Goal: Obtain resource: Obtain resource

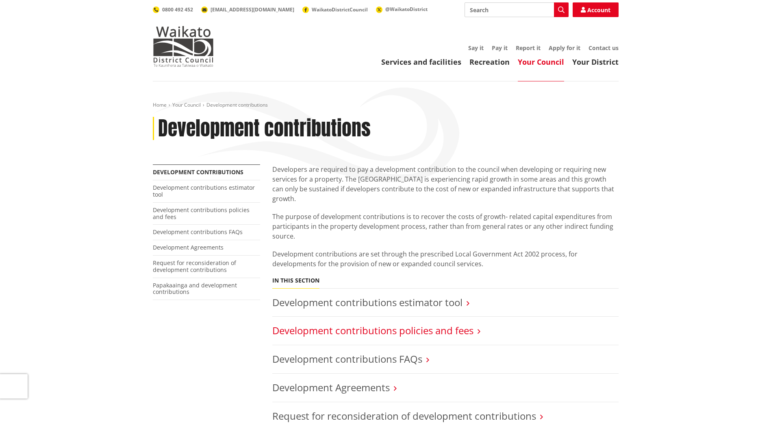
click at [349, 323] on link "Development contributions policies and fees" at bounding box center [372, 329] width 201 height 13
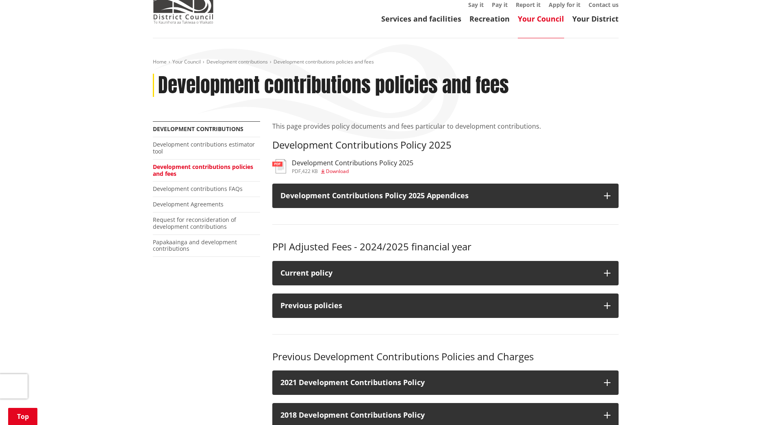
scroll to position [122, 0]
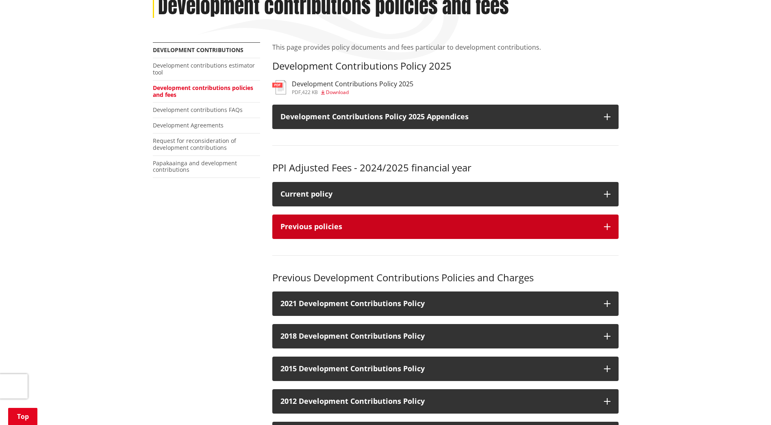
click at [610, 224] on icon "button" at bounding box center [607, 226] width 7 height 7
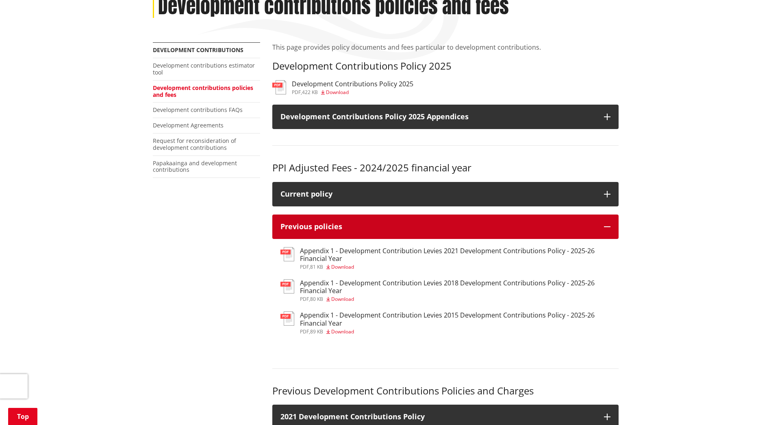
click at [605, 231] on button "Previous policies" at bounding box center [445, 226] width 346 height 24
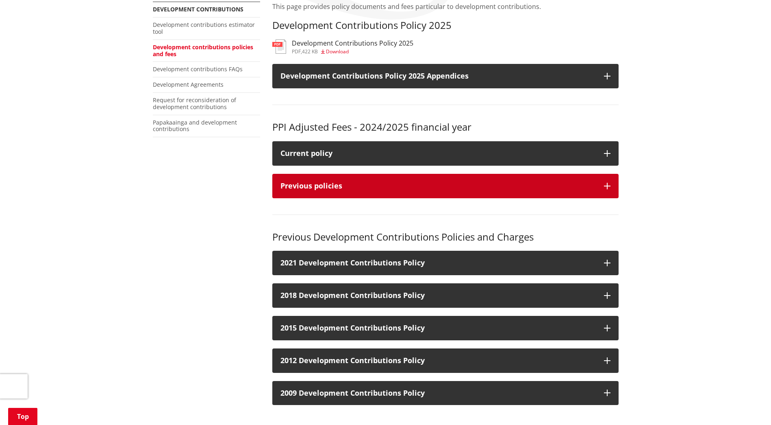
scroll to position [244, 0]
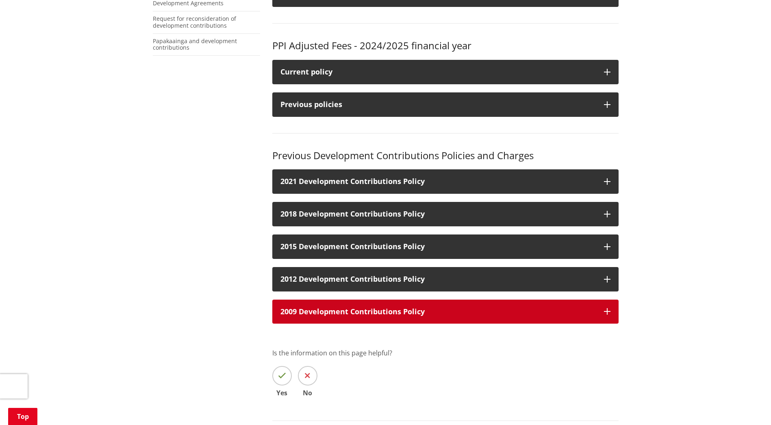
click at [606, 311] on icon "button" at bounding box center [607, 311] width 7 height 7
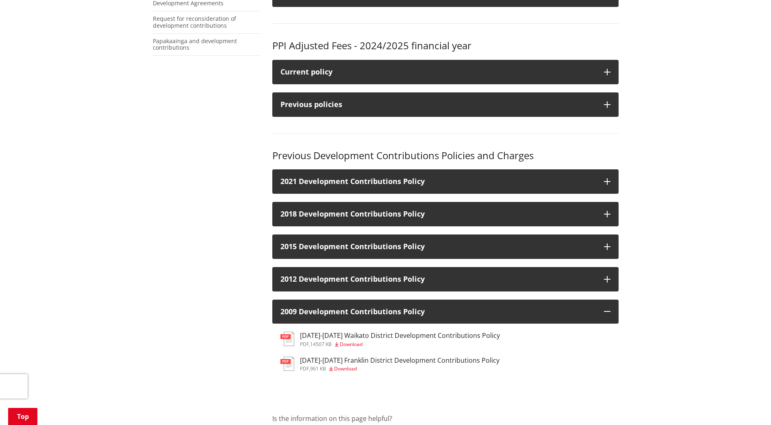
click at [333, 338] on h3 "[DATE]-[DATE] Waikato District Development Contributions Policy" at bounding box center [400, 335] width 200 height 8
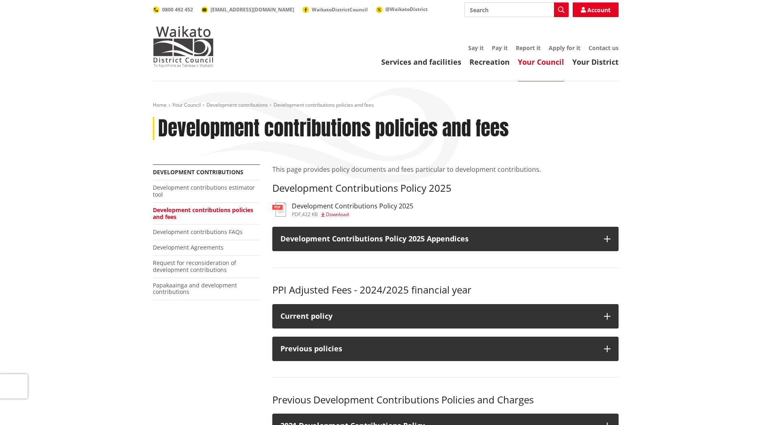
scroll to position [244, 0]
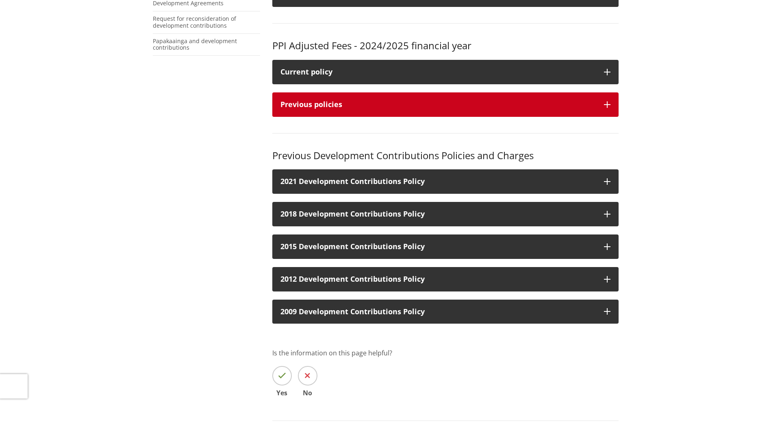
click at [601, 101] on button "Previous policies" at bounding box center [445, 104] width 346 height 24
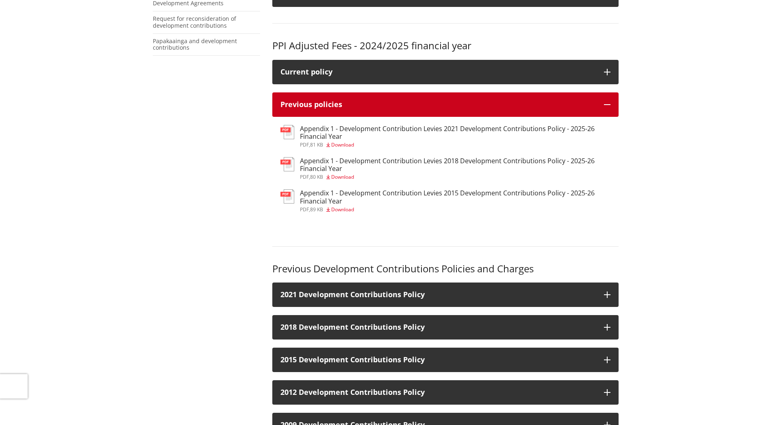
click at [601, 101] on button "Previous policies" at bounding box center [445, 104] width 346 height 24
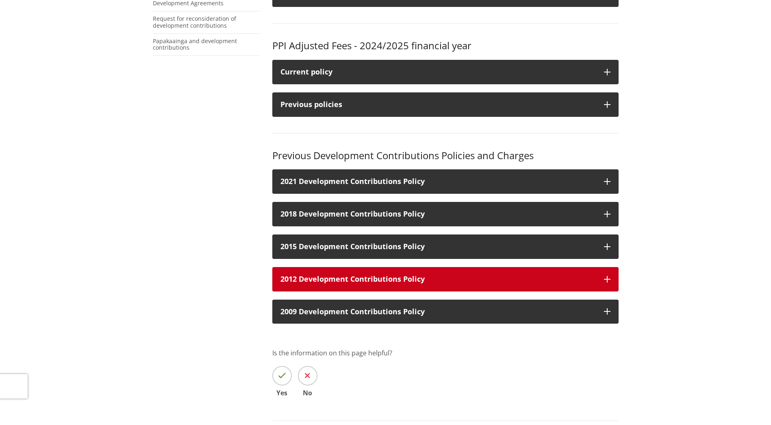
click at [609, 277] on icon "button" at bounding box center [607, 279] width 7 height 7
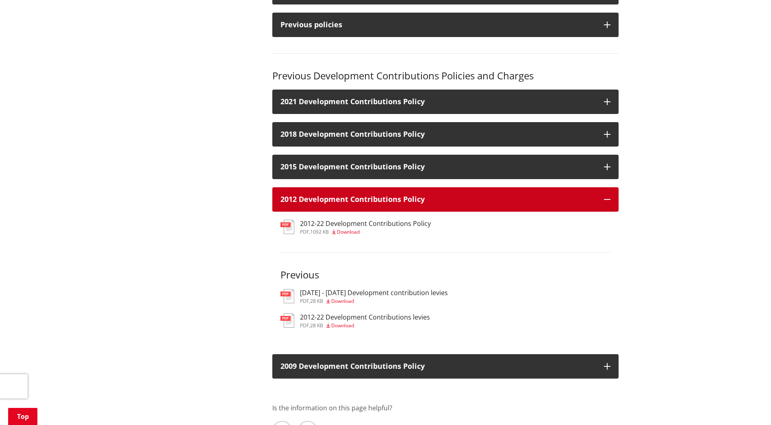
scroll to position [325, 0]
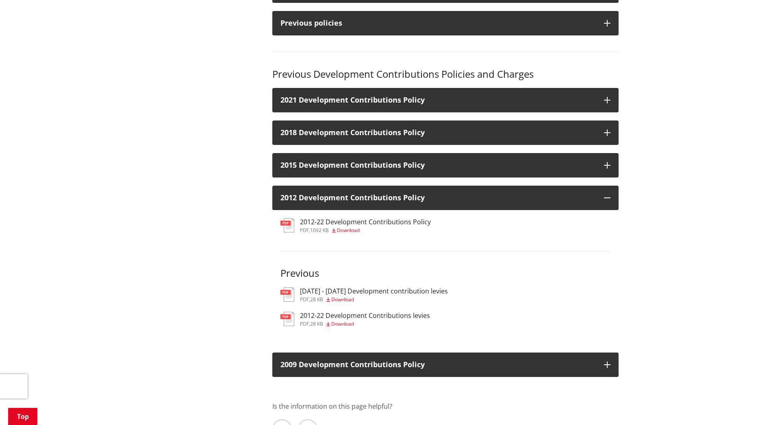
click at [348, 317] on h3 "2012-22 Development Contributions levies" at bounding box center [365, 315] width 130 height 8
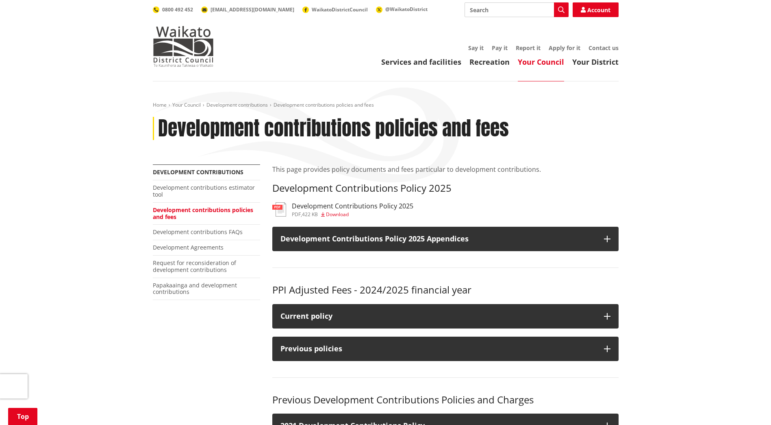
scroll to position [325, 0]
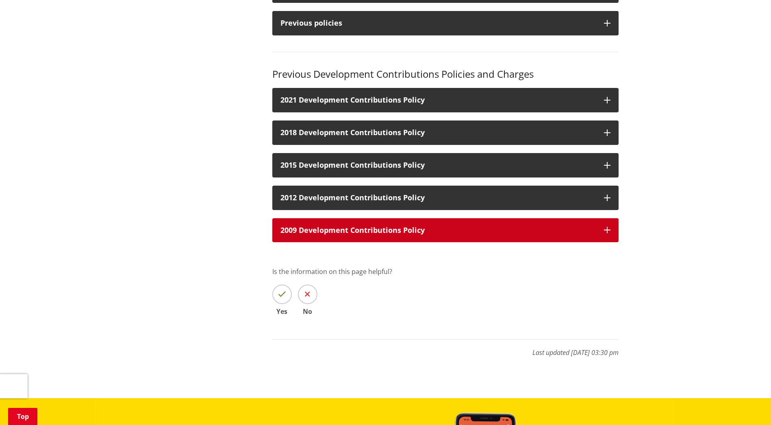
click at [608, 233] on icon "button" at bounding box center [607, 230] width 7 height 7
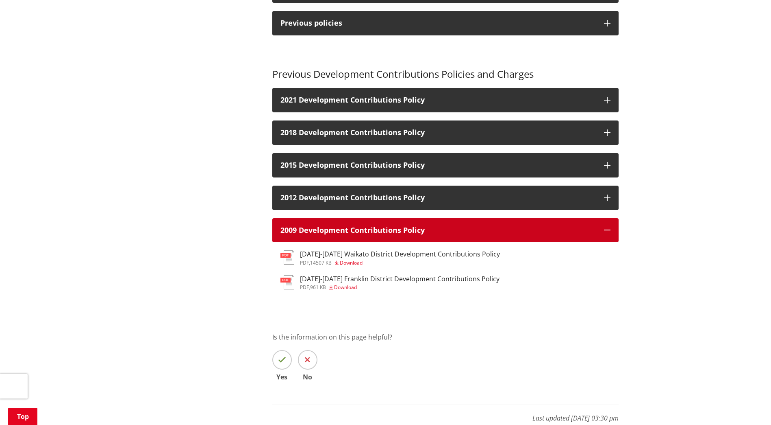
click at [608, 233] on icon "button" at bounding box center [607, 230] width 7 height 7
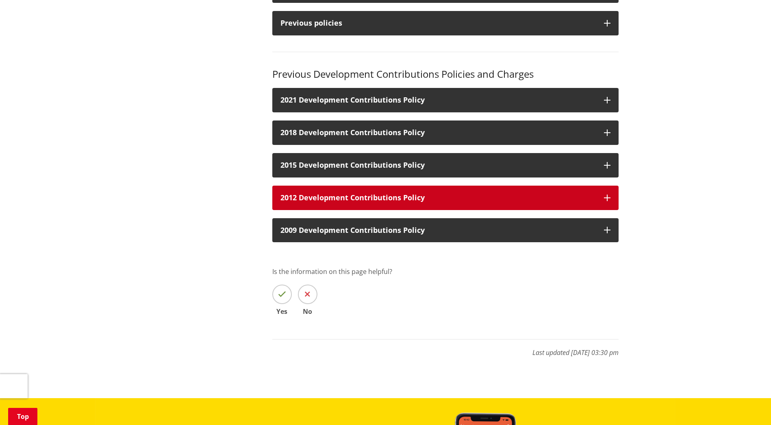
click at [605, 197] on icon "button" at bounding box center [607, 197] width 7 height 7
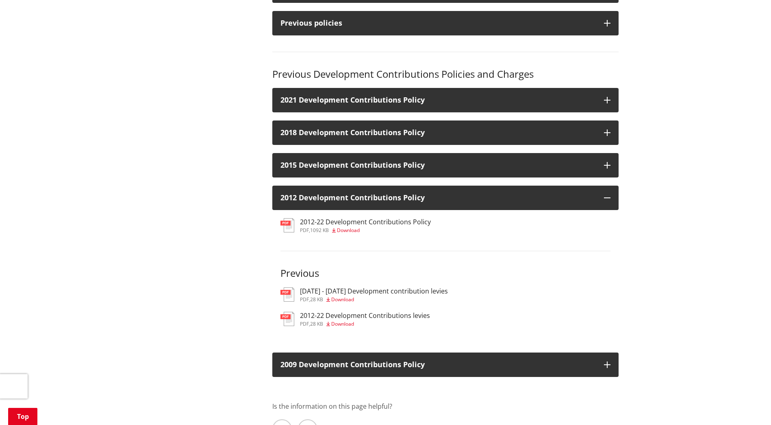
click at [338, 292] on h3 "[DATE] - [DATE] Development contribution levies" at bounding box center [374, 291] width 148 height 8
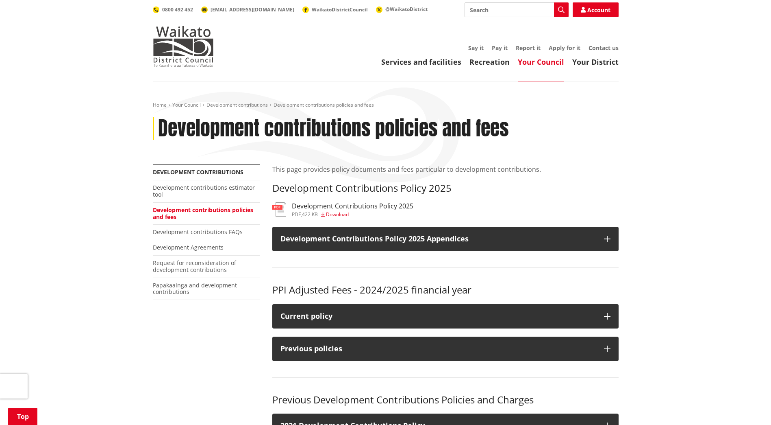
scroll to position [325, 0]
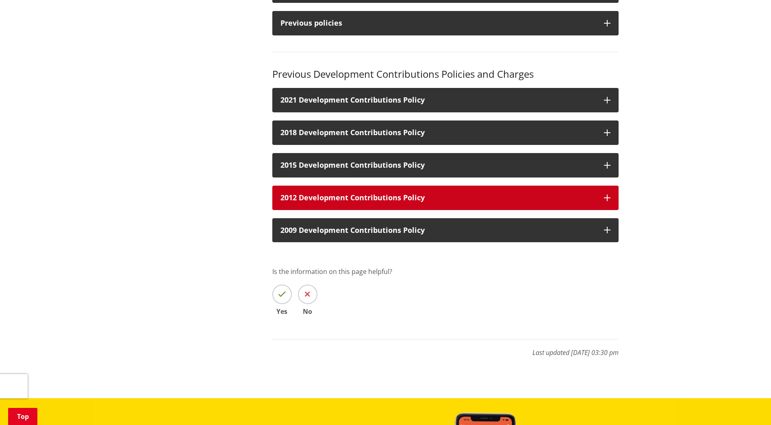
click at [608, 198] on icon "button" at bounding box center [607, 197] width 7 height 7
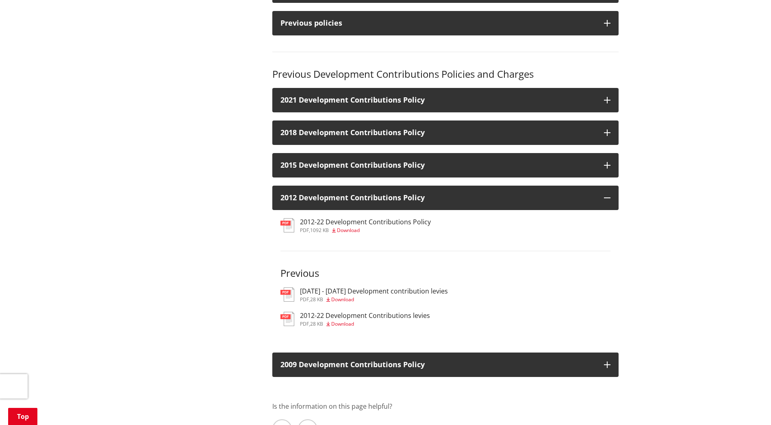
click at [343, 319] on h3 "2012-22 Development Contributions levies" at bounding box center [365, 315] width 130 height 8
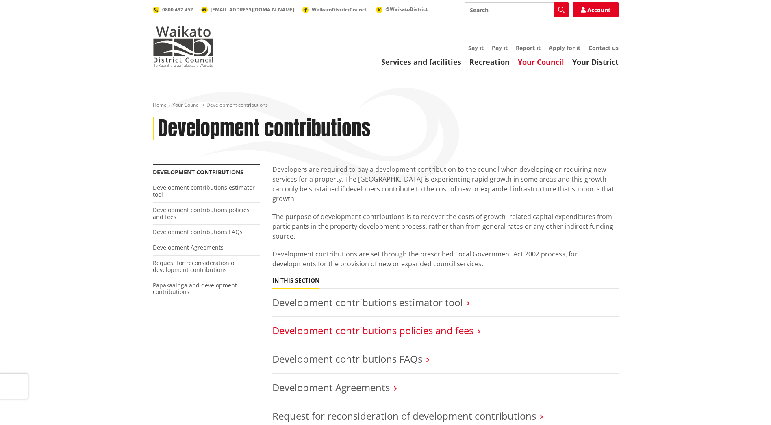
click at [358, 326] on link "Development contributions policies and fees" at bounding box center [372, 329] width 201 height 13
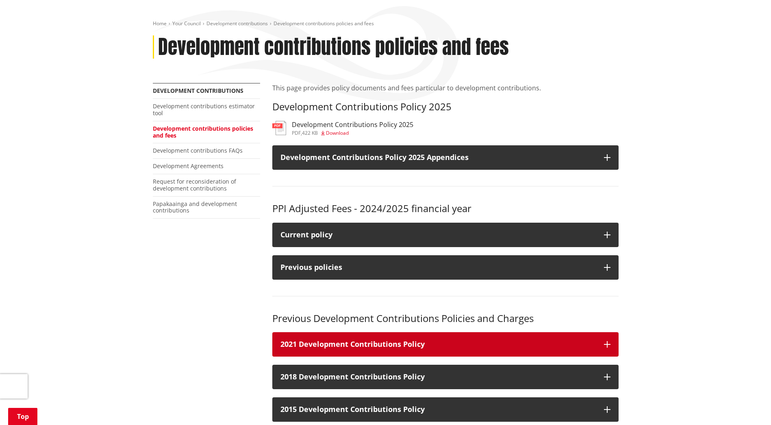
scroll to position [244, 0]
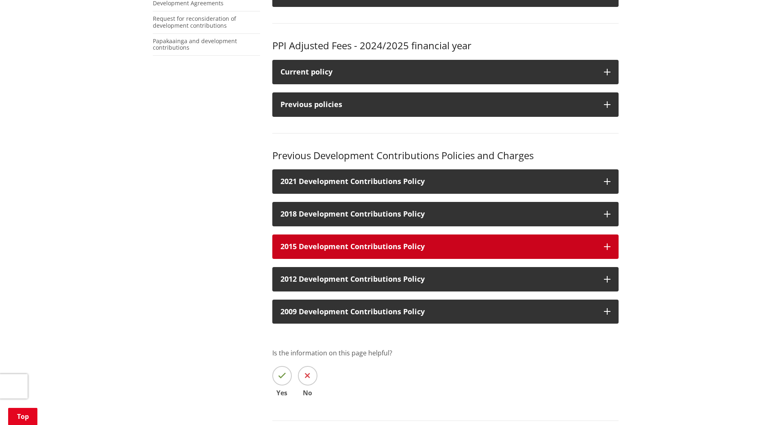
click at [610, 246] on icon "button" at bounding box center [607, 246] width 7 height 7
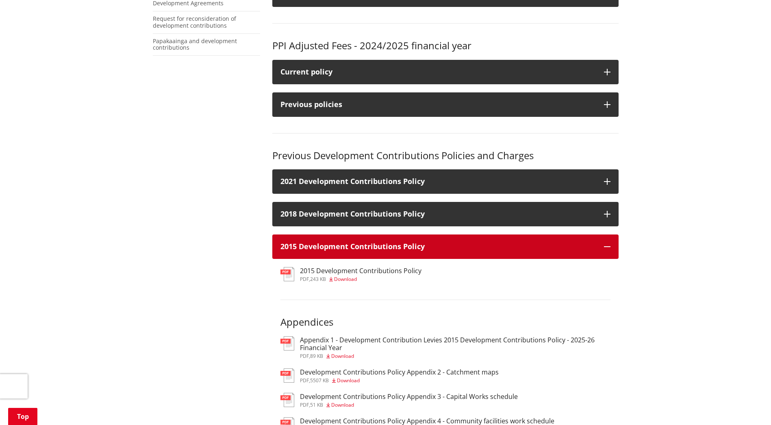
scroll to position [366, 0]
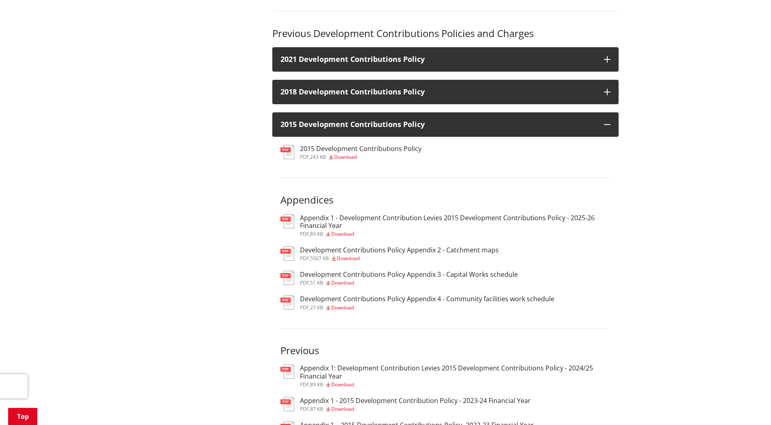
click at [338, 220] on h3 "Appendix 1 - Development Contribution Levies 2015 Development Contributions Pol…" at bounding box center [455, 221] width 311 height 15
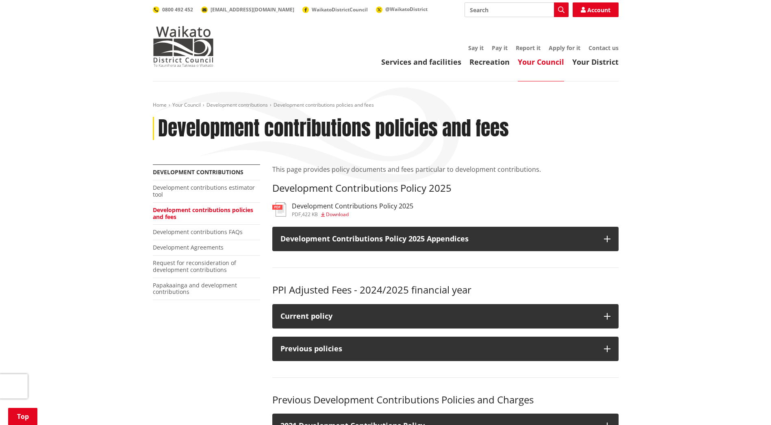
scroll to position [366, 0]
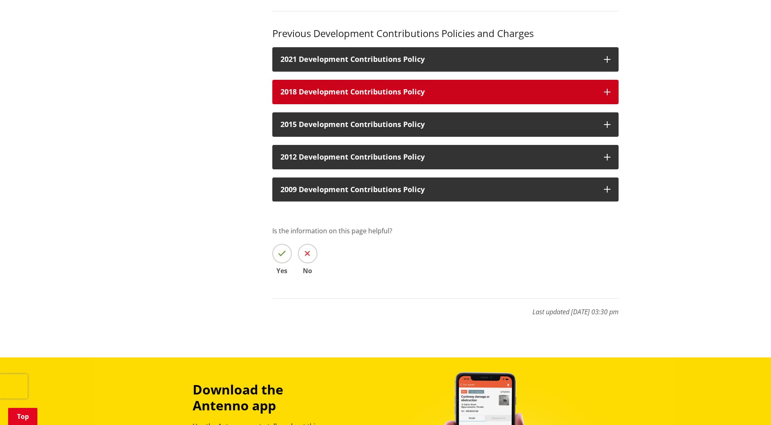
click at [607, 89] on icon "button" at bounding box center [607, 92] width 7 height 7
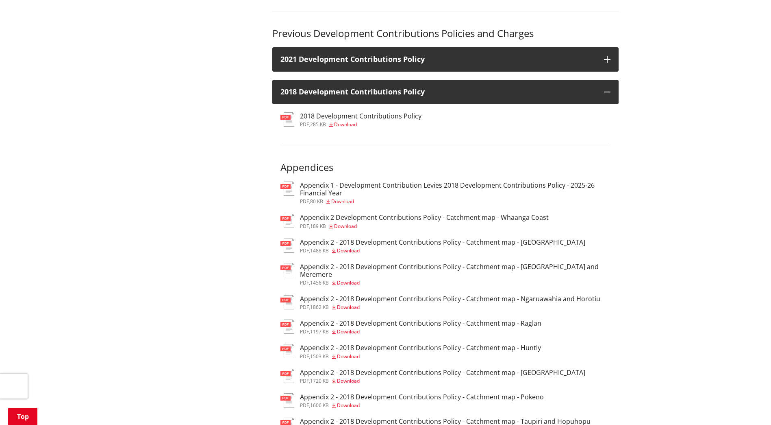
click at [338, 195] on h3 "Appendix 1 - Development Contribution Levies 2018 Development Contributions Pol…" at bounding box center [455, 188] width 311 height 15
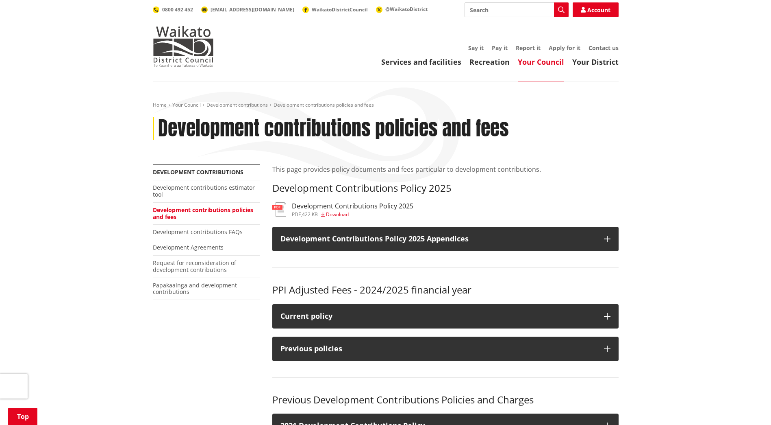
scroll to position [366, 0]
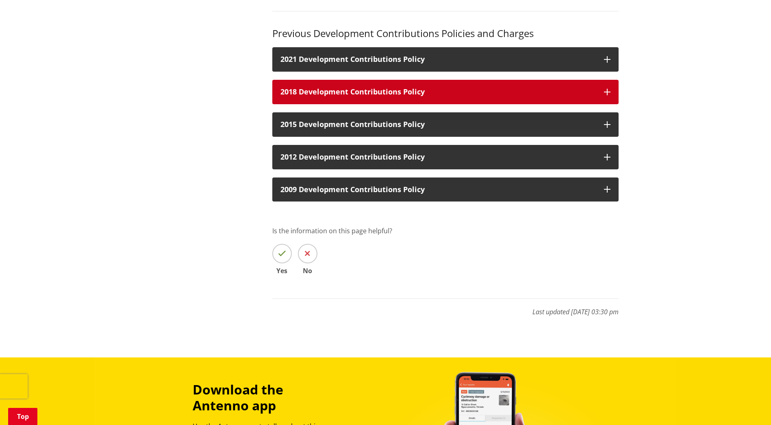
click at [606, 90] on icon "button" at bounding box center [607, 92] width 7 height 7
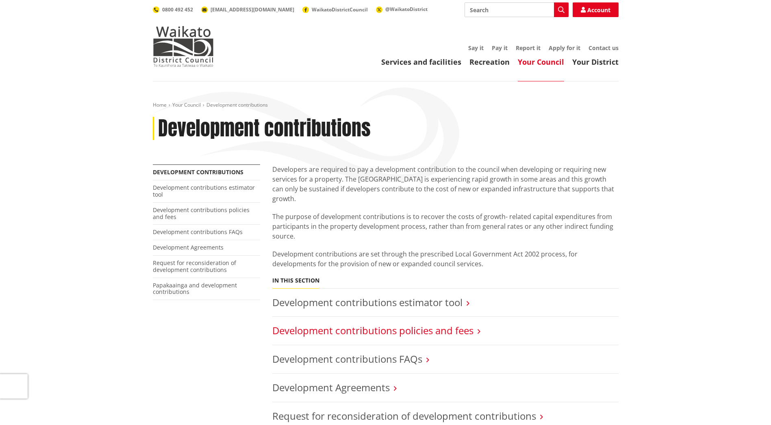
click at [423, 323] on link "Development contributions policies and fees" at bounding box center [372, 329] width 201 height 13
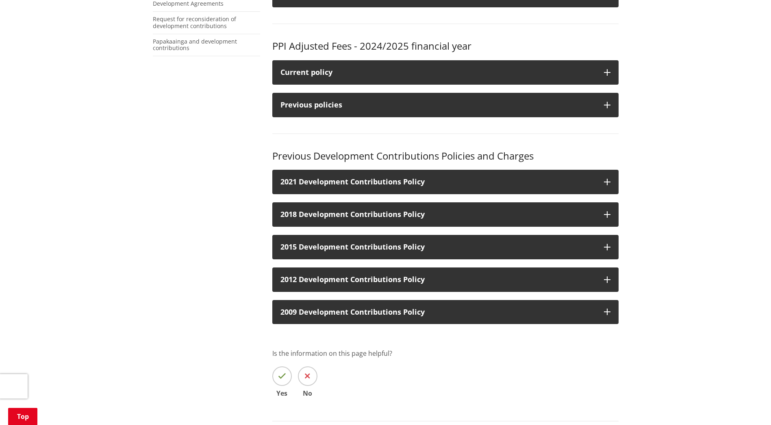
scroll to position [244, 0]
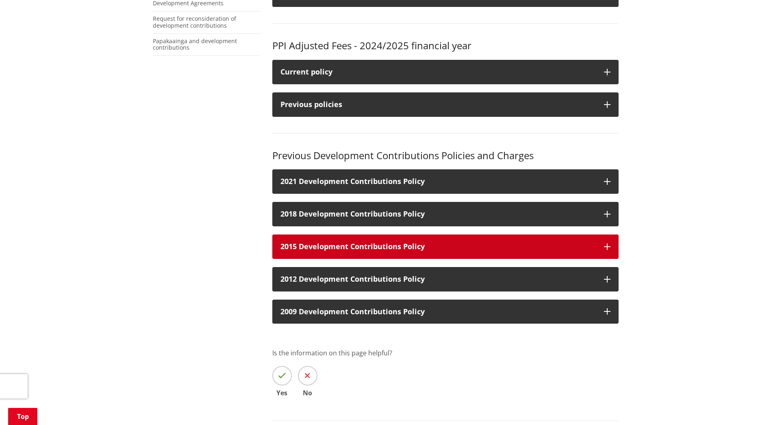
click at [611, 245] on button "2015 Development Contributions Policy" at bounding box center [445, 246] width 346 height 24
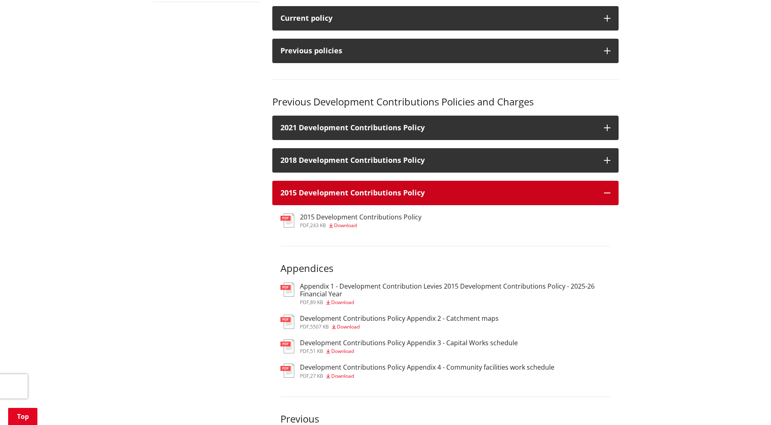
scroll to position [325, 0]
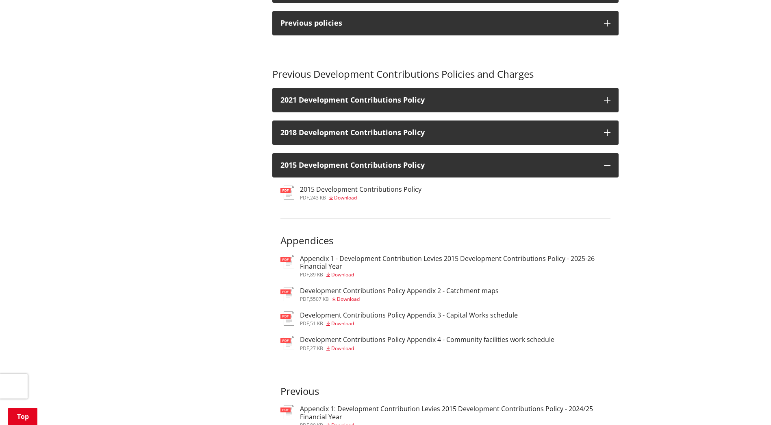
click at [343, 259] on h3 "Appendix 1 - Development Contribution Levies 2015 Development Contributions Pol…" at bounding box center [455, 262] width 311 height 15
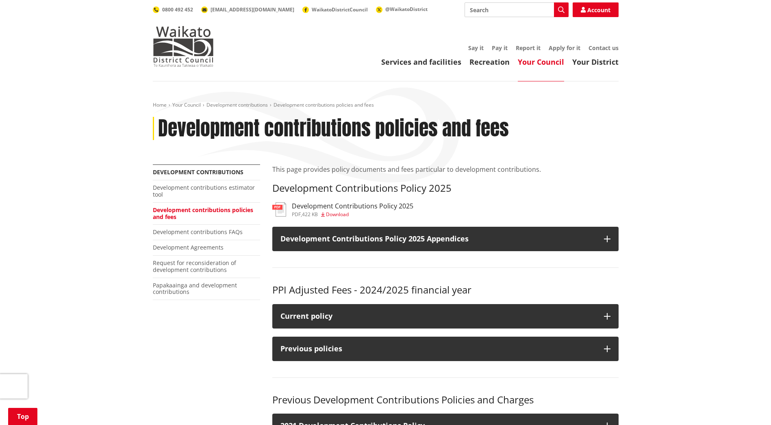
scroll to position [325, 0]
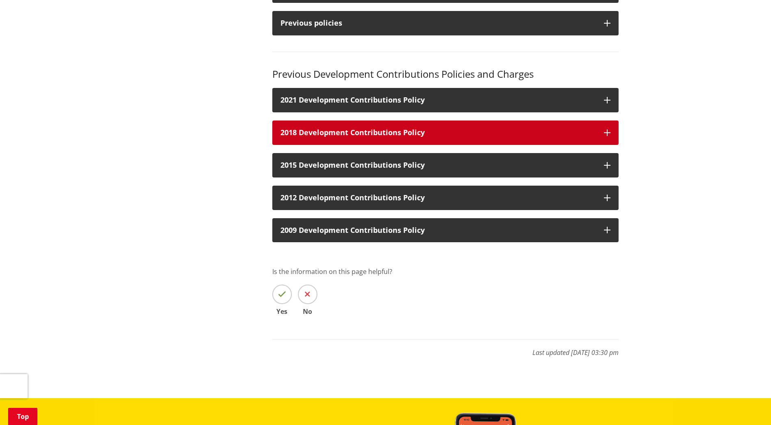
click at [603, 128] on button "2018 Development Contributions Policy" at bounding box center [445, 132] width 346 height 24
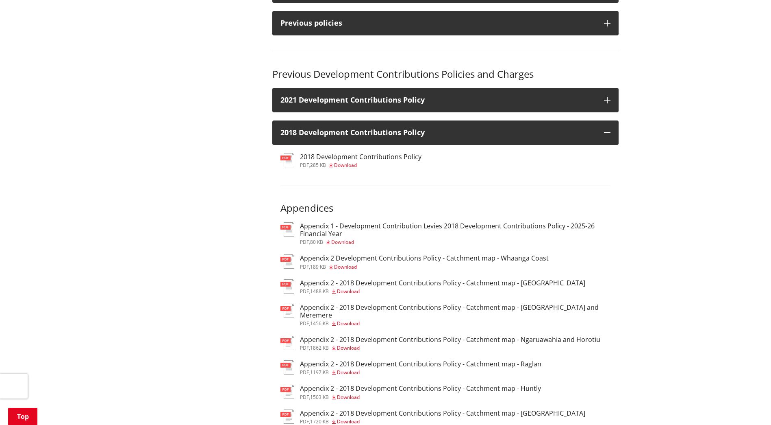
click at [326, 233] on h3 "Appendix 1 - Development Contribution Levies 2018 Development Contributions Pol…" at bounding box center [455, 229] width 311 height 15
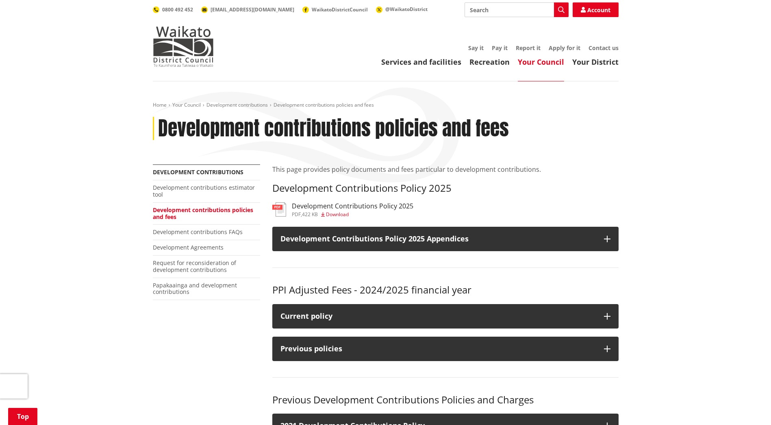
scroll to position [325, 0]
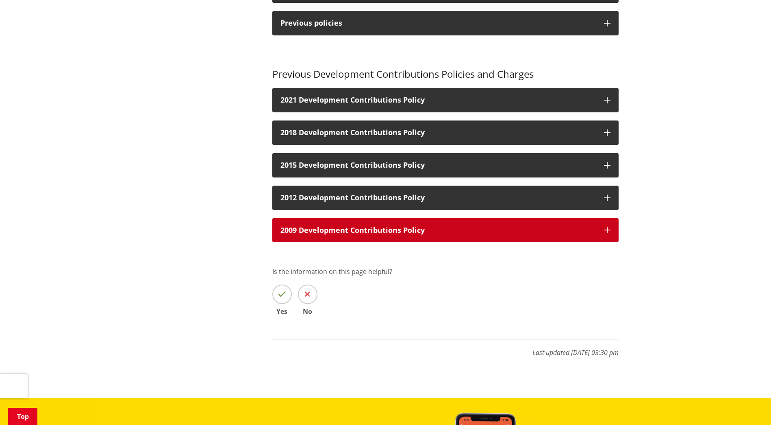
click at [611, 228] on button "2009 Development Contributions Policy" at bounding box center [445, 230] width 346 height 24
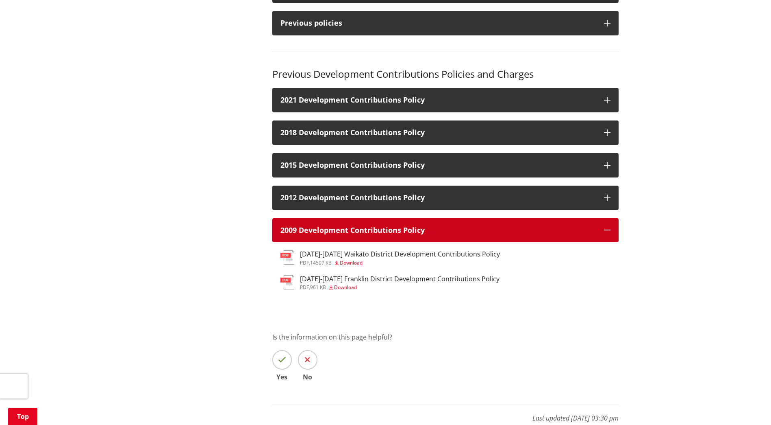
click at [611, 228] on button "2009 Development Contributions Policy" at bounding box center [445, 230] width 346 height 24
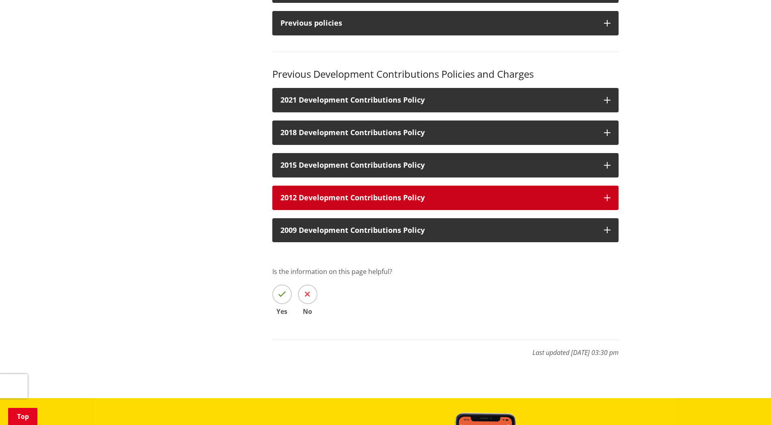
click at [608, 199] on icon "button" at bounding box center [607, 197] width 7 height 7
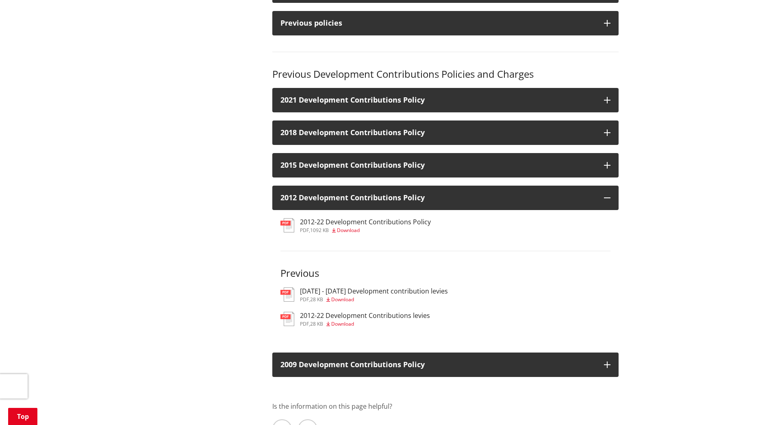
click at [338, 321] on span "Download" at bounding box center [342, 323] width 23 height 7
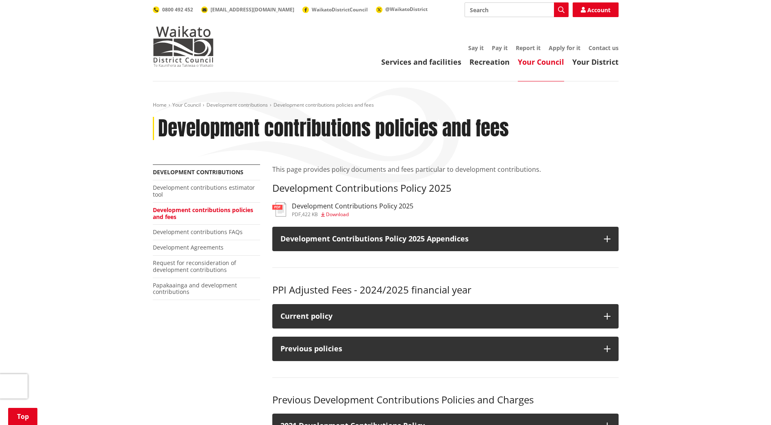
scroll to position [325, 0]
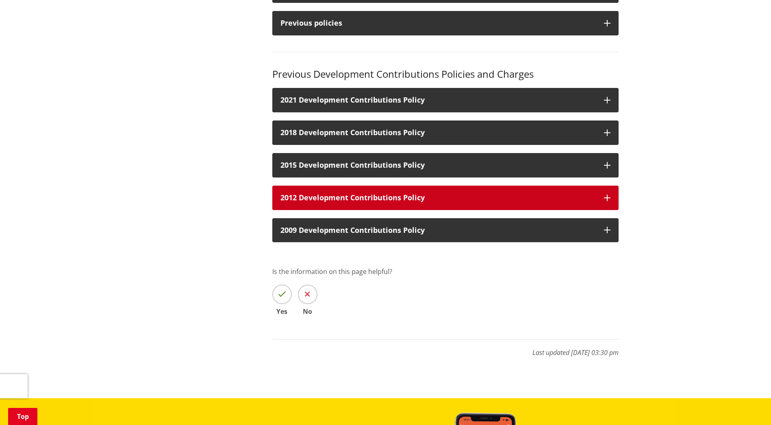
click at [609, 194] on icon "button" at bounding box center [607, 197] width 7 height 7
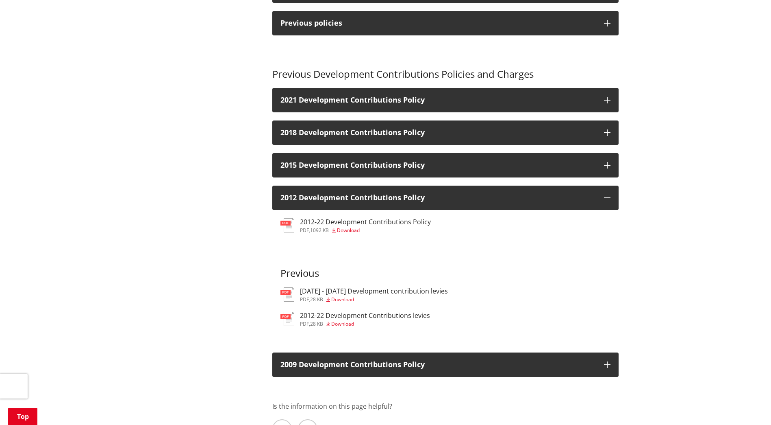
click at [347, 294] on h3 "[DATE] - [DATE] Development contribution levies" at bounding box center [374, 291] width 148 height 8
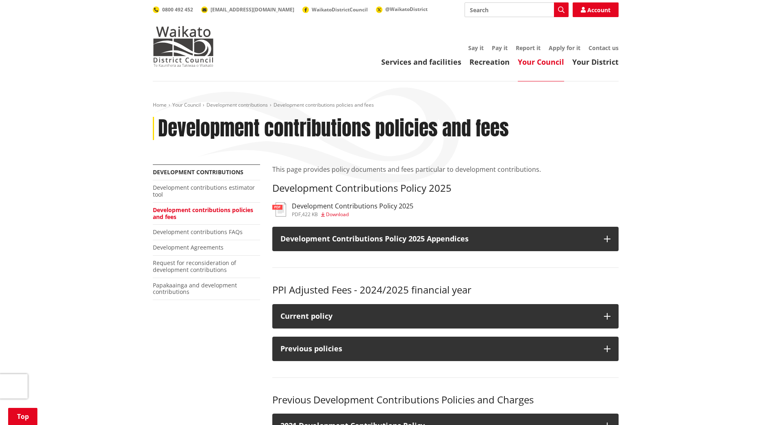
scroll to position [325, 0]
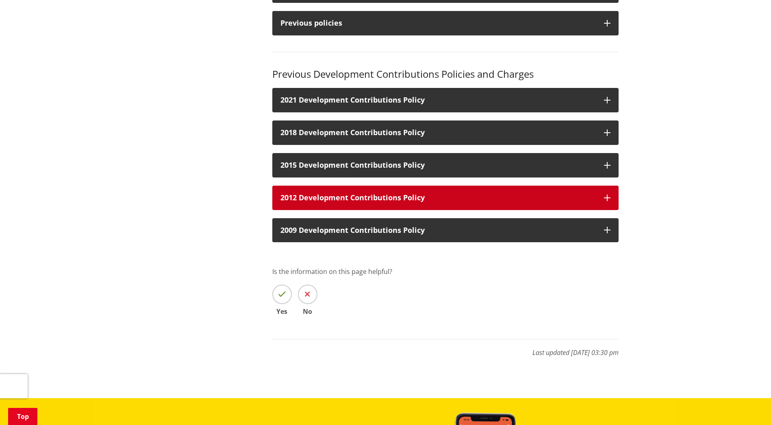
click at [607, 198] on icon "button" at bounding box center [607, 197] width 7 height 7
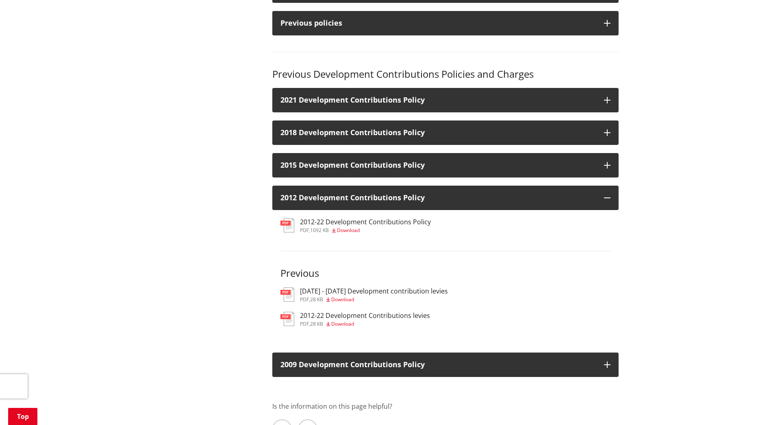
click at [345, 299] on span "Download" at bounding box center [342, 299] width 23 height 7
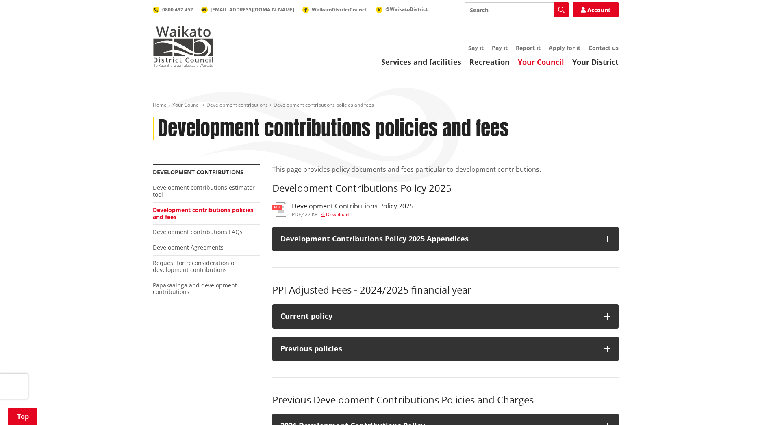
scroll to position [325, 0]
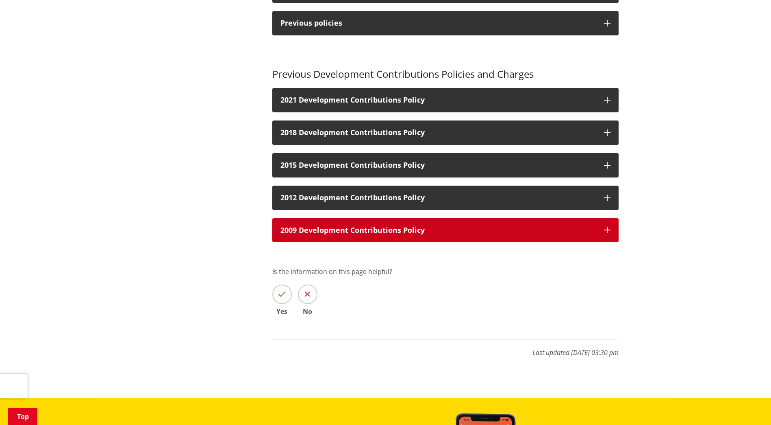
click at [605, 229] on icon "button" at bounding box center [607, 230] width 7 height 7
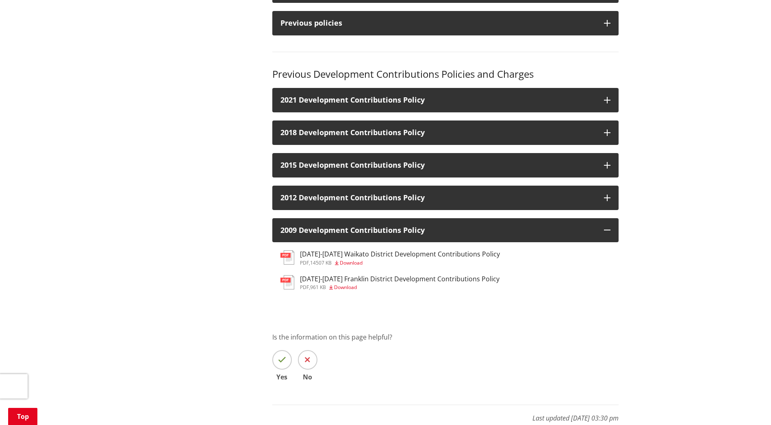
click at [337, 256] on h3 "[DATE]-[DATE] Waikato District Development Contributions Policy" at bounding box center [400, 254] width 200 height 8
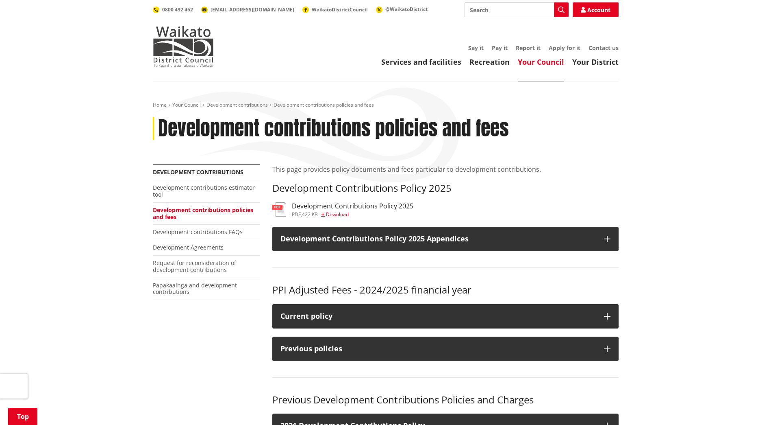
scroll to position [325, 0]
